Goal: Transaction & Acquisition: Book appointment/travel/reservation

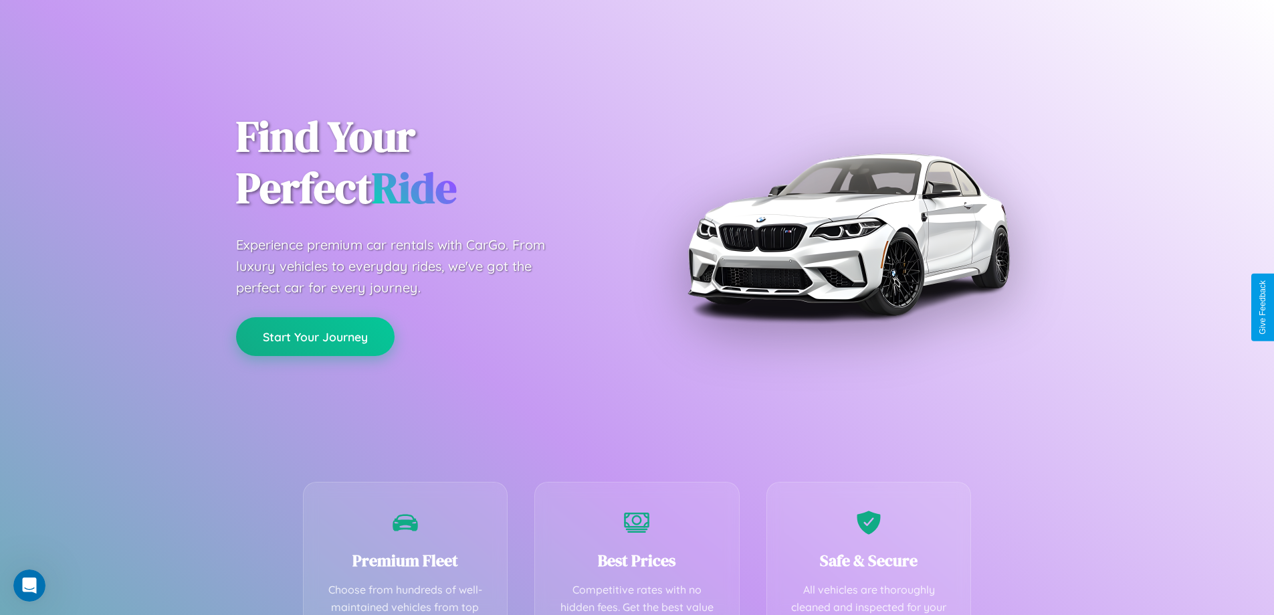
click at [315, 336] on button "Start Your Journey" at bounding box center [315, 336] width 158 height 39
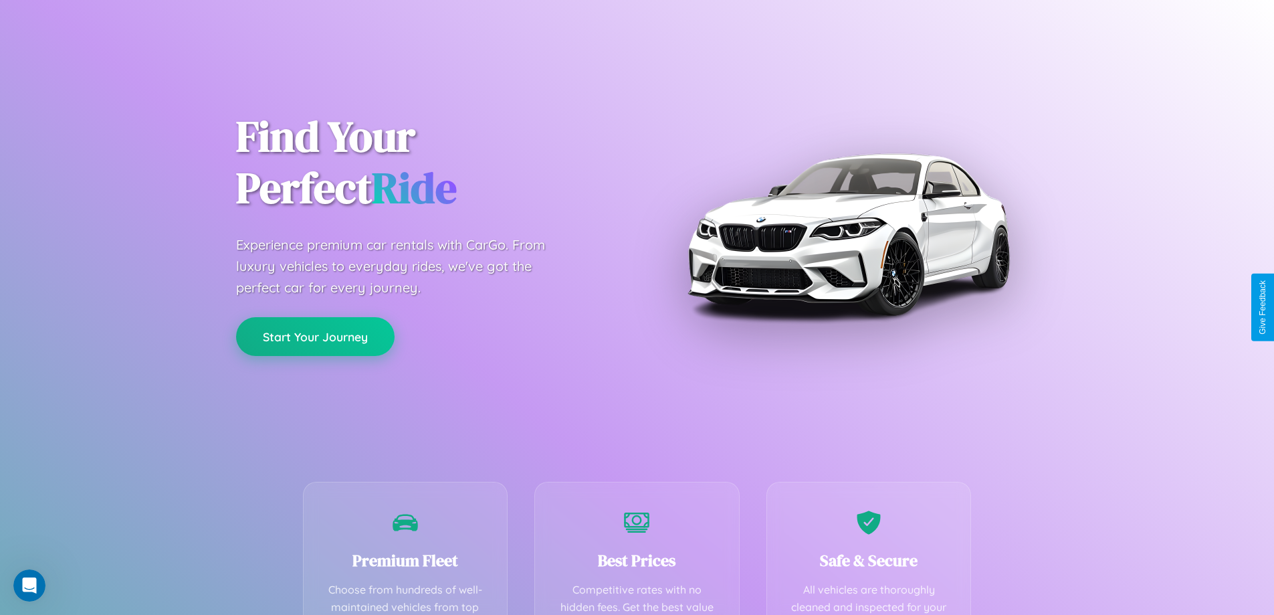
click at [315, 336] on button "Start Your Journey" at bounding box center [315, 336] width 158 height 39
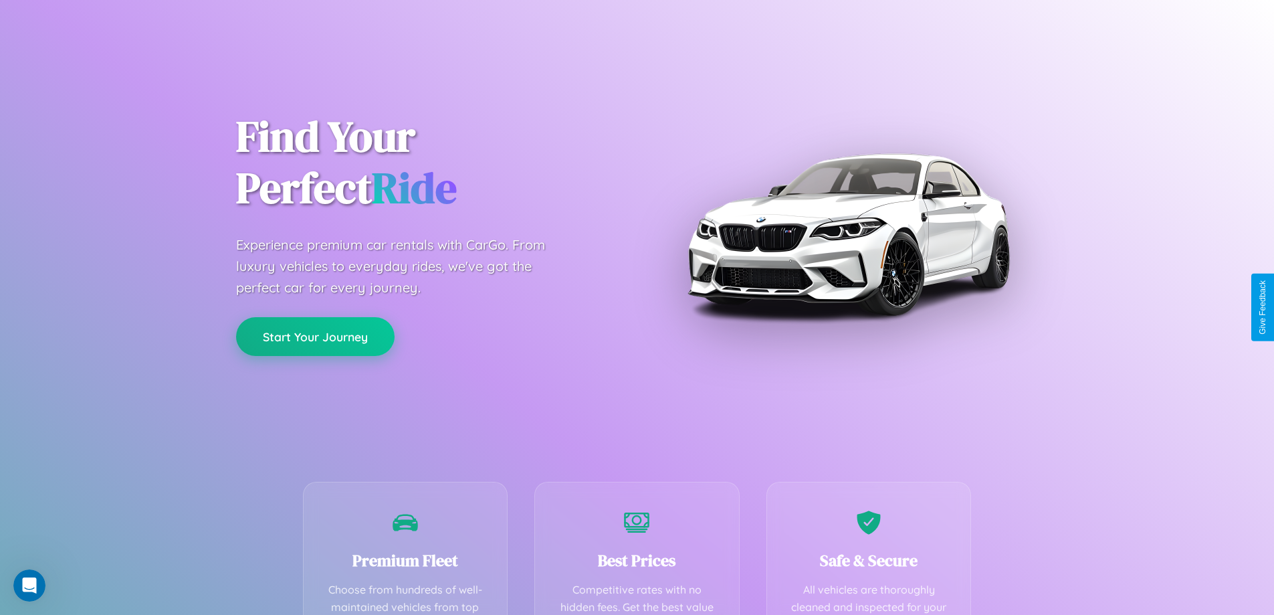
click at [315, 336] on button "Start Your Journey" at bounding box center [315, 336] width 158 height 39
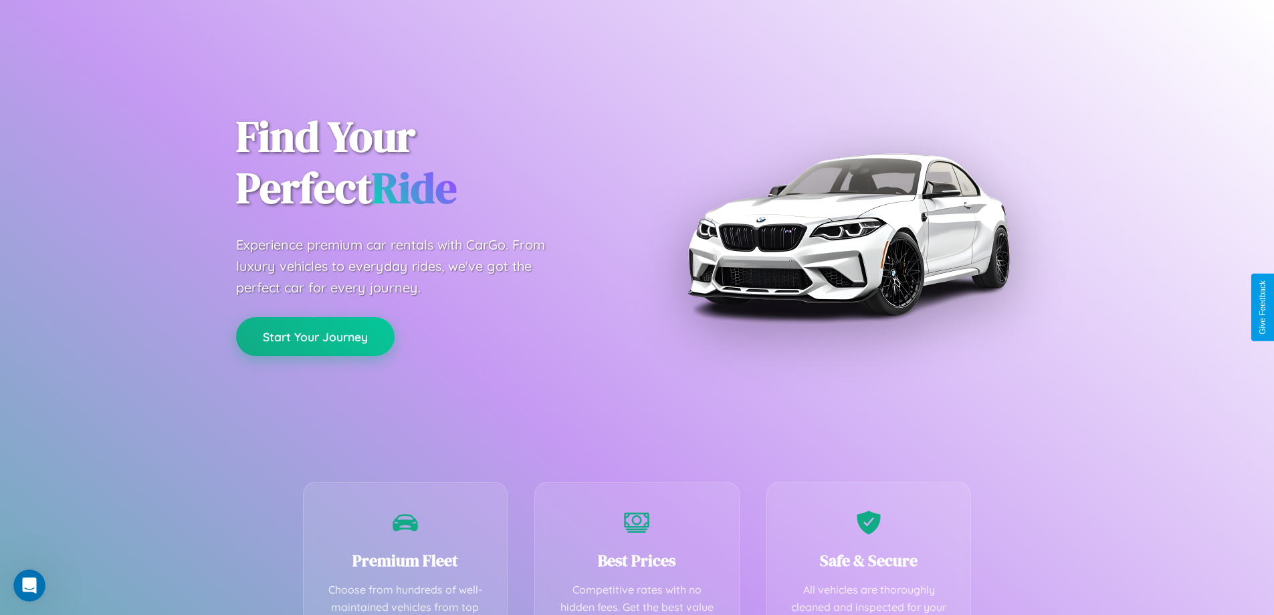
click at [315, 336] on button "Start Your Journey" at bounding box center [315, 336] width 158 height 39
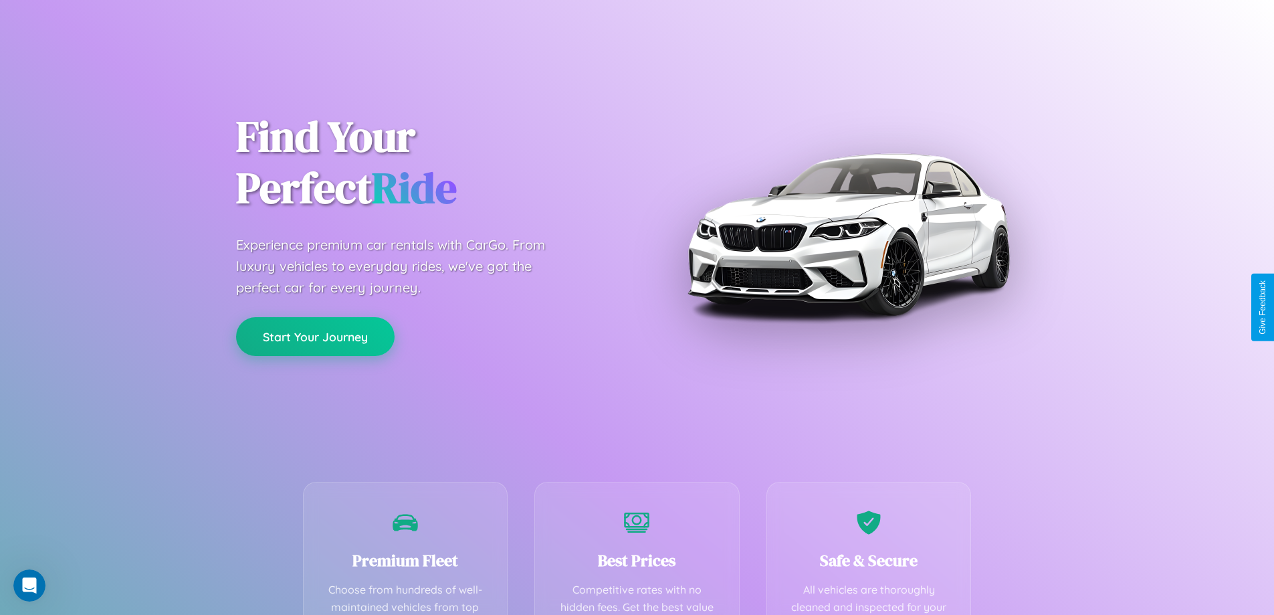
click at [315, 336] on button "Start Your Journey" at bounding box center [315, 336] width 158 height 39
